Goal: Transaction & Acquisition: Purchase product/service

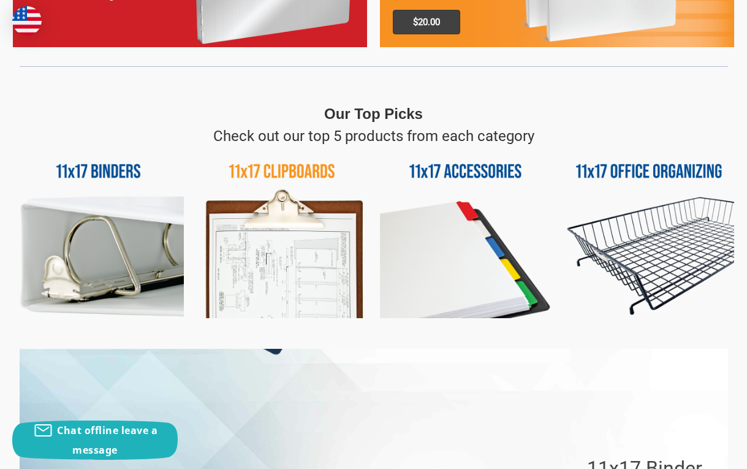
scroll to position [674, 0]
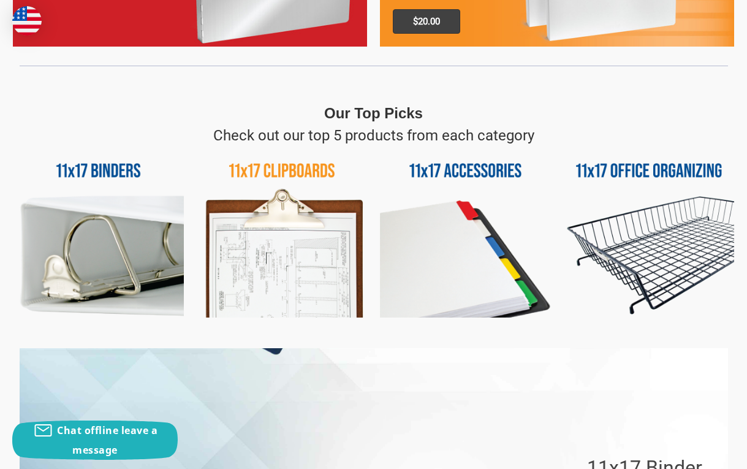
click at [259, 275] on img at bounding box center [282, 231] width 171 height 171
